Goal: Navigation & Orientation: Go to known website

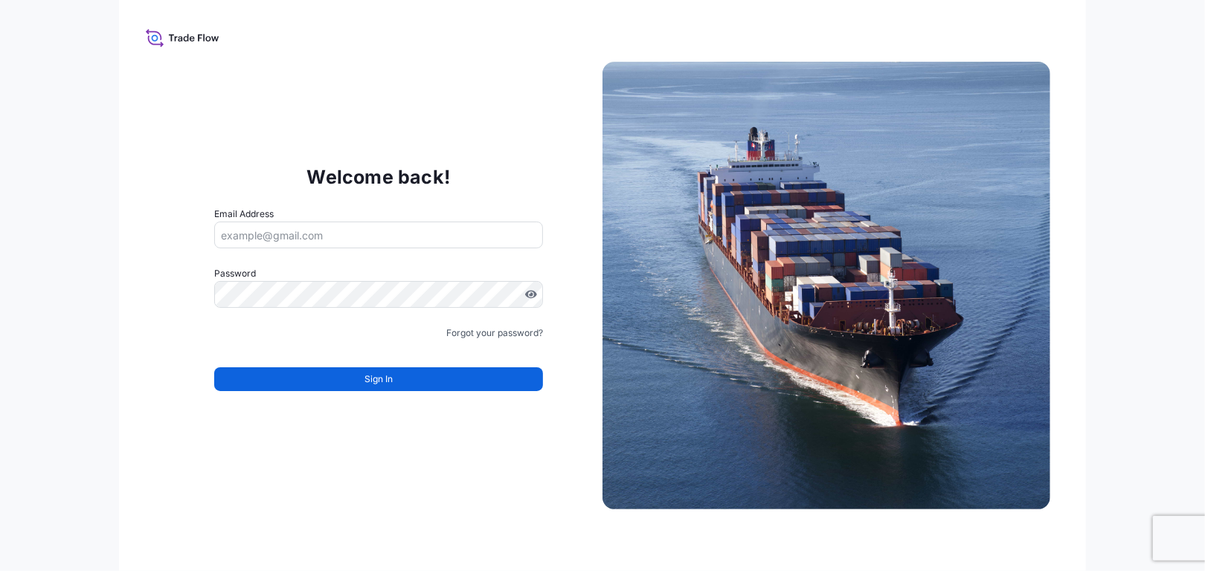
click at [290, 239] on input "Email Address" at bounding box center [378, 235] width 329 height 27
type input "[PERSON_NAME][EMAIL_ADDRESS][PERSON_NAME][DOMAIN_NAME]"
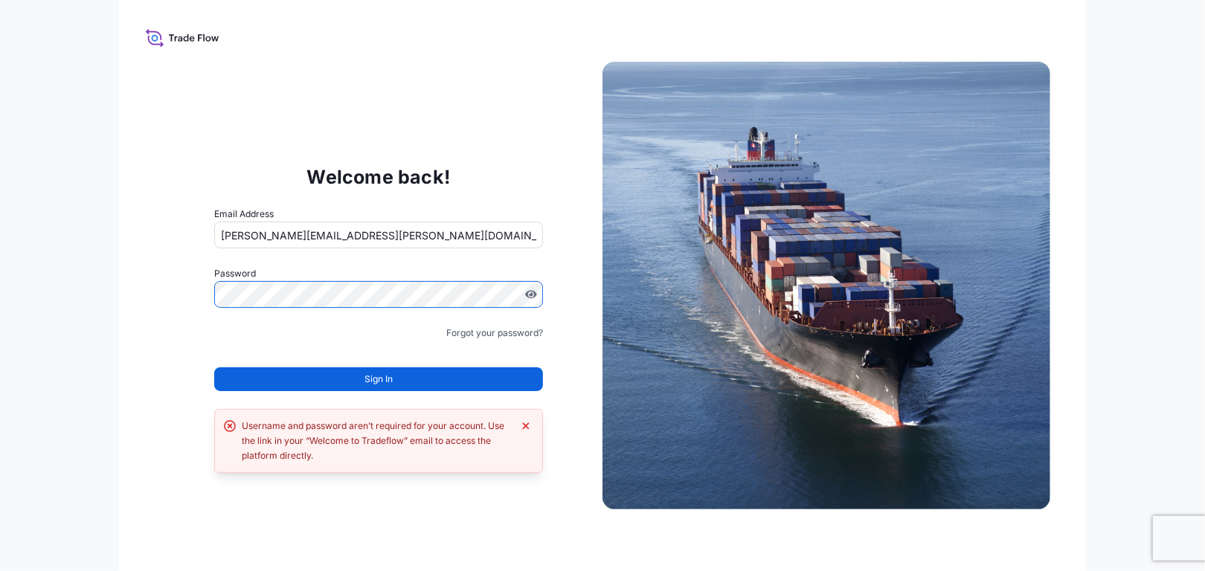
click at [426, 141] on div "Welcome back! Email Address [PERSON_NAME][EMAIL_ADDRESS][PERSON_NAME][DOMAIN_NA…" at bounding box center [379, 285] width 448 height 307
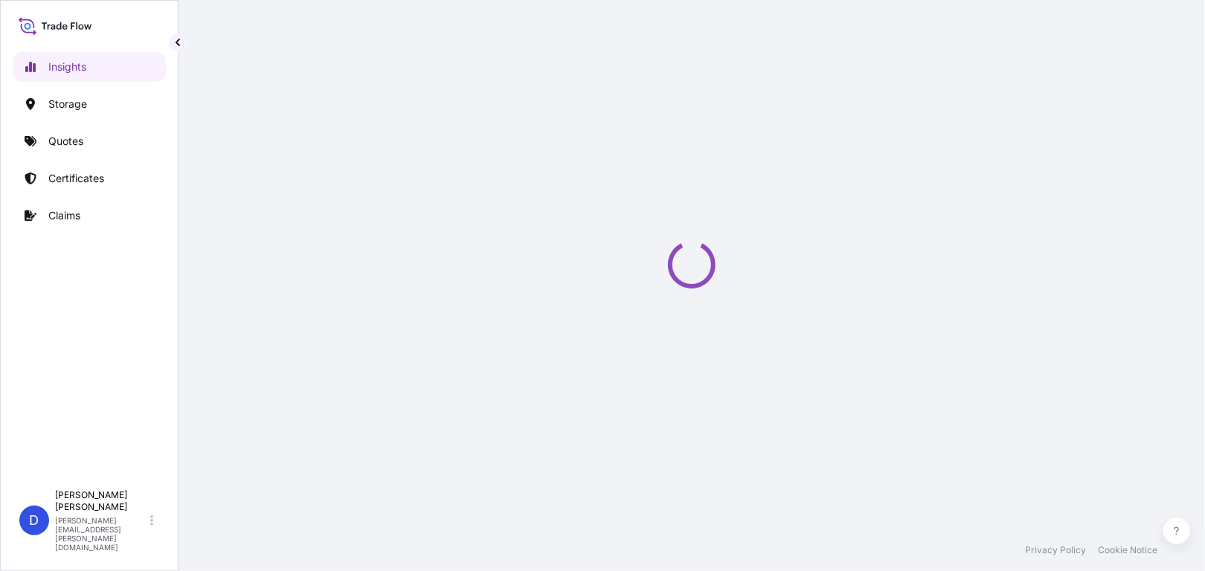
select select "2025"
